Goal: Task Accomplishment & Management: Manage account settings

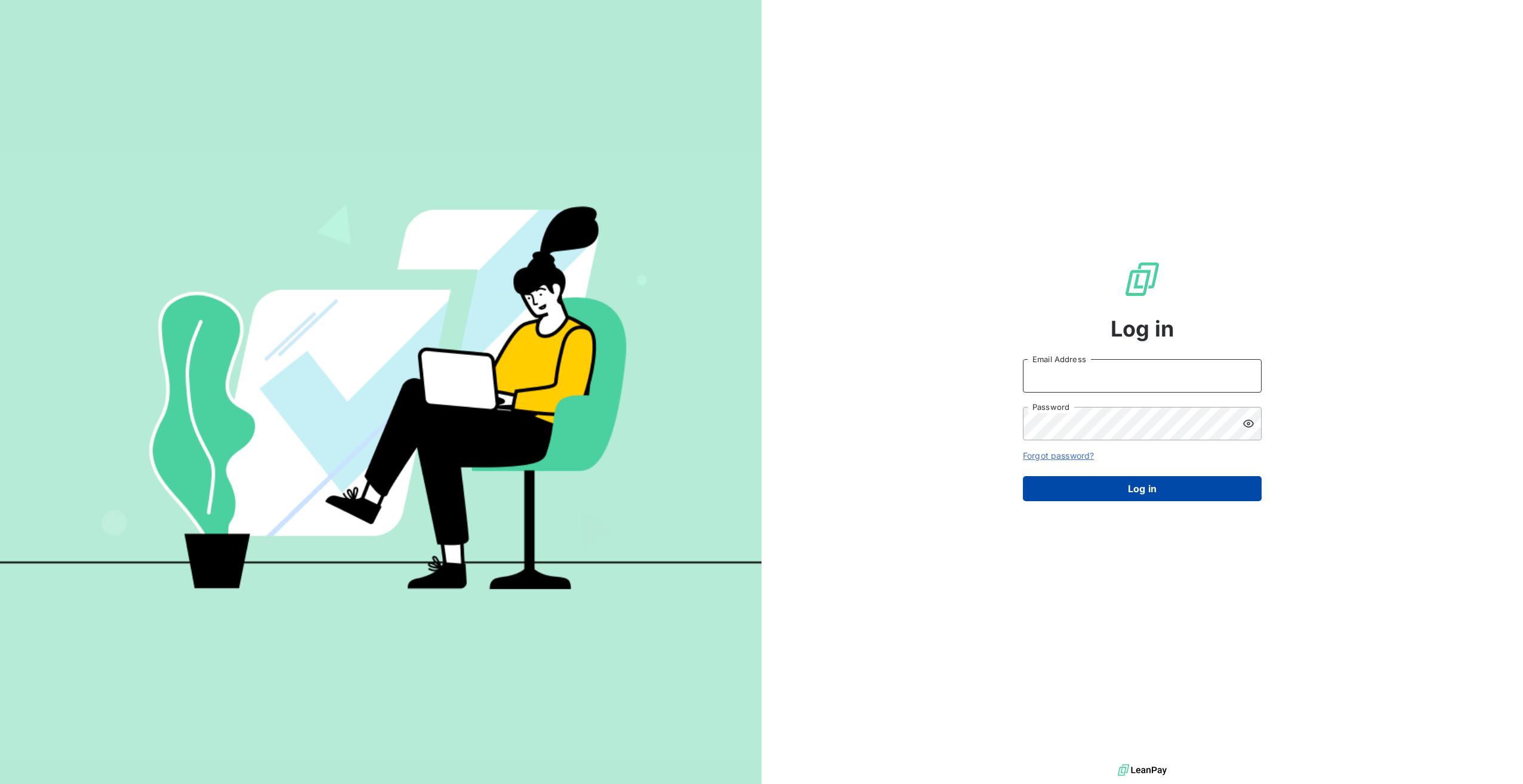
type input "[EMAIL_ADDRESS][DOMAIN_NAME]"
click at [1079, 484] on button "Log in" at bounding box center [1142, 488] width 238 height 25
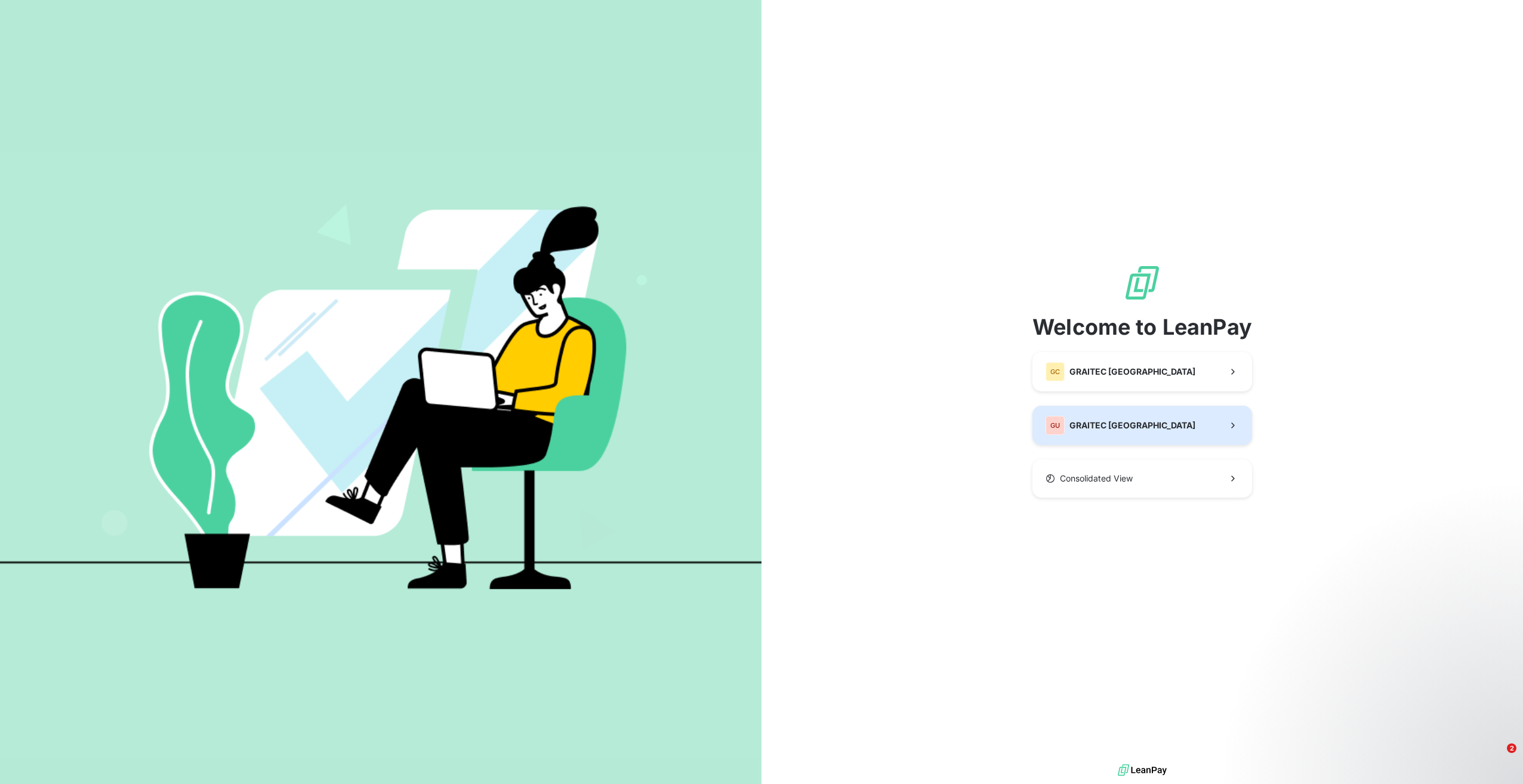
click at [1128, 419] on button "GU GRAITEC [GEOGRAPHIC_DATA]" at bounding box center [1142, 425] width 220 height 39
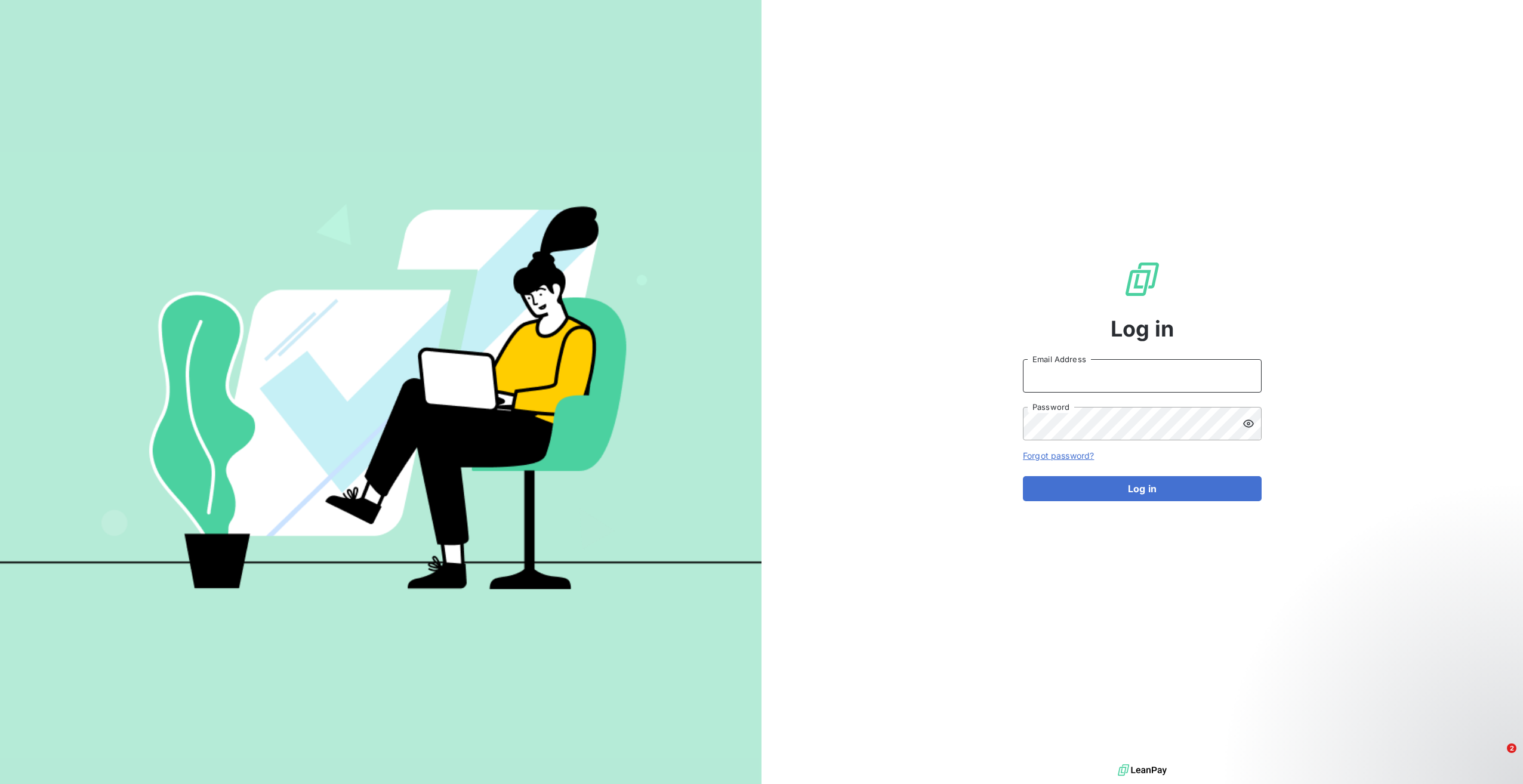
type input "[EMAIL_ADDRESS][DOMAIN_NAME]"
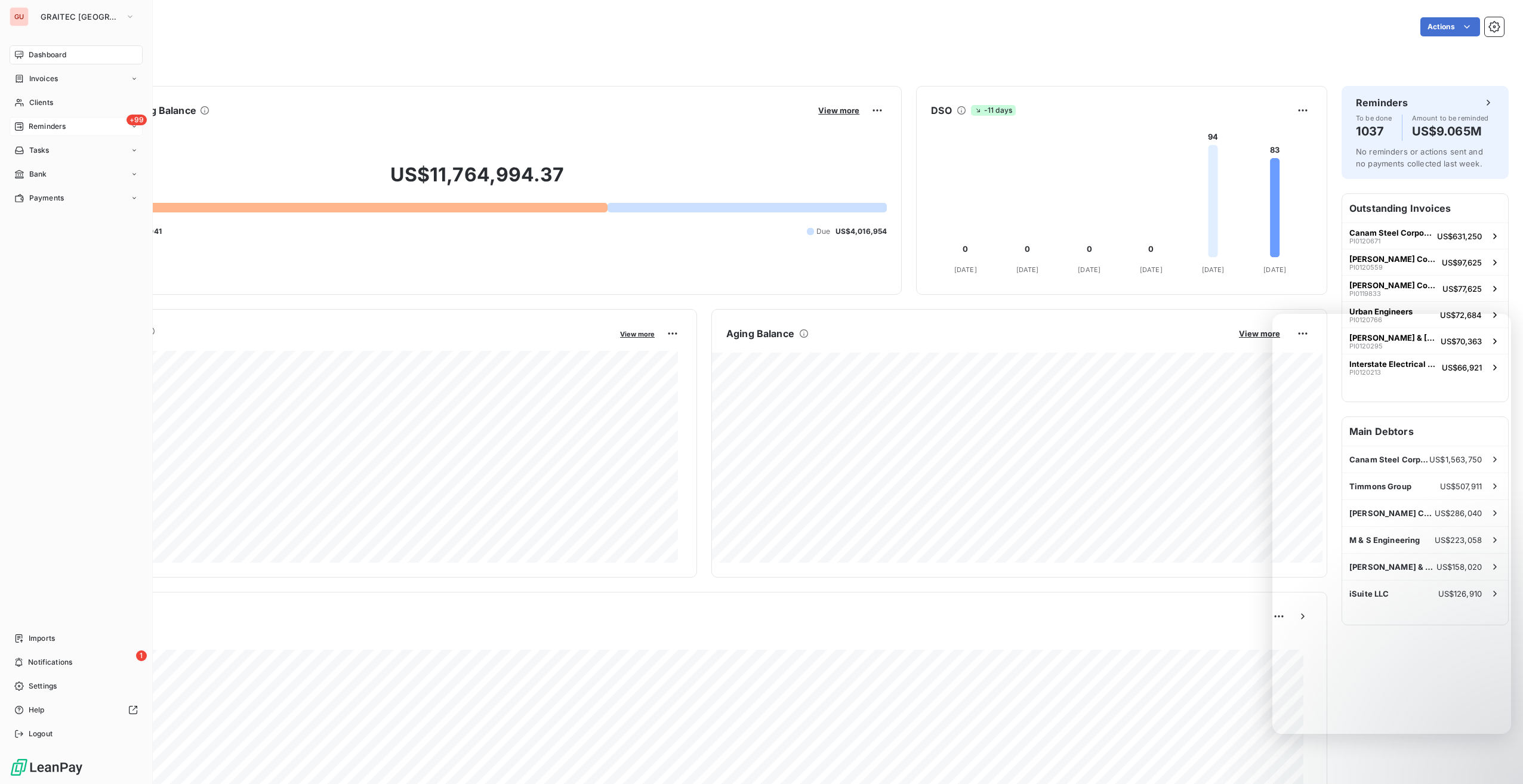
click at [71, 123] on div "+99 Reminders" at bounding box center [76, 126] width 133 height 19
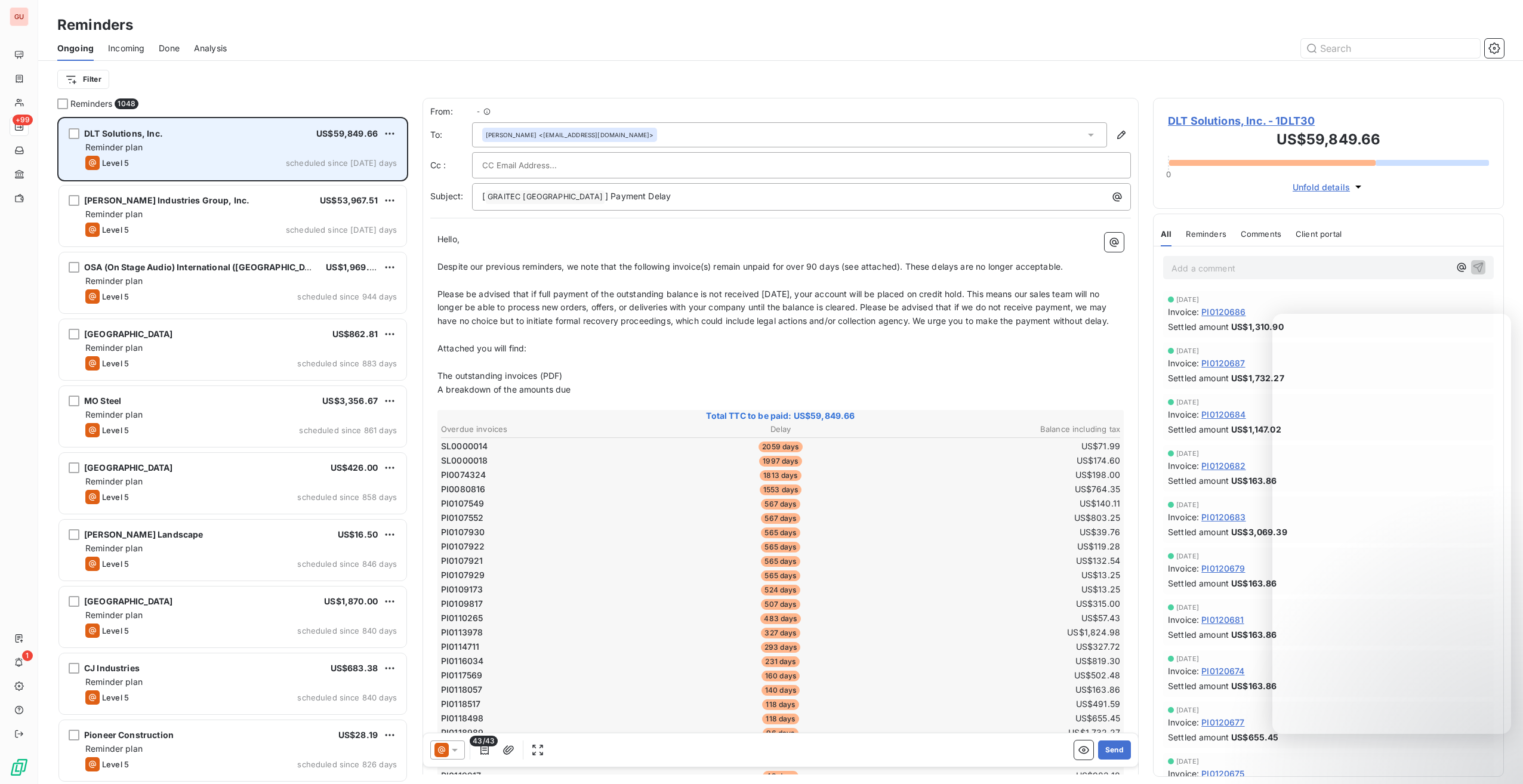
scroll to position [658, 342]
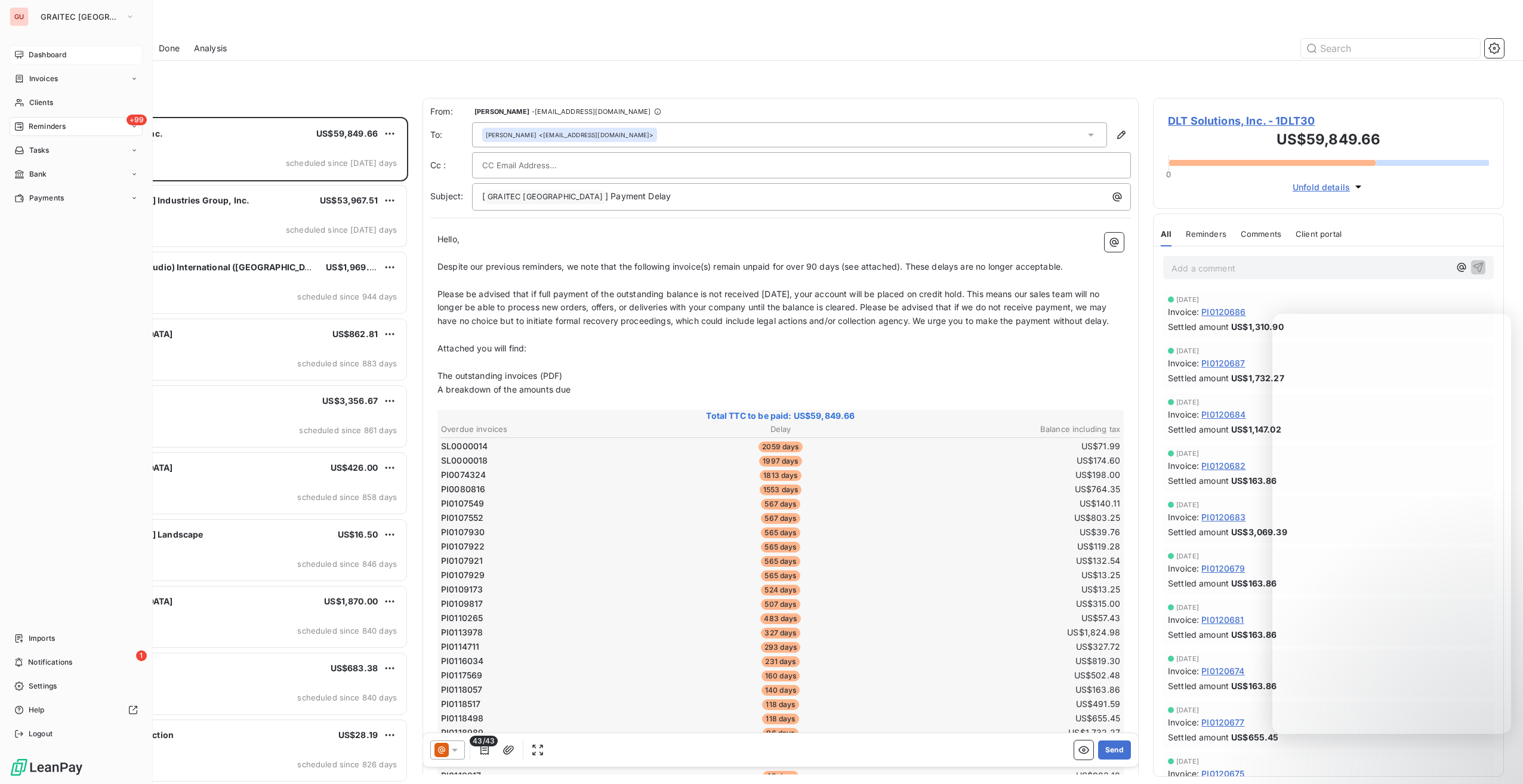
click at [26, 52] on div "Dashboard" at bounding box center [76, 55] width 133 height 19
